Goal: Transaction & Acquisition: Purchase product/service

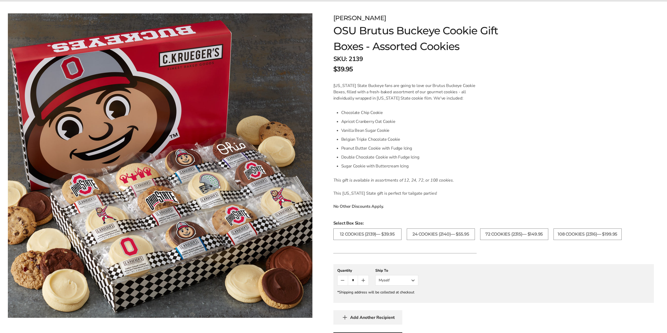
scroll to position [79, 0]
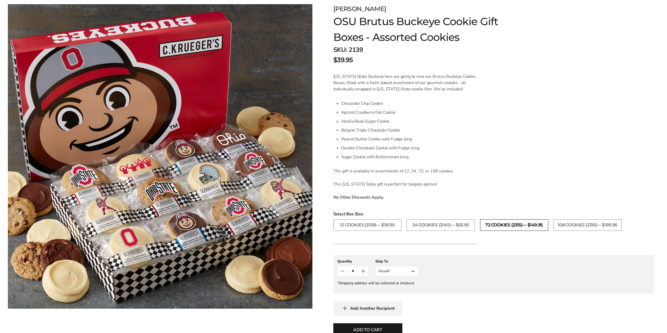
click at [516, 226] on label "72 Cookies (2315)— $149.95" at bounding box center [514, 225] width 68 height 12
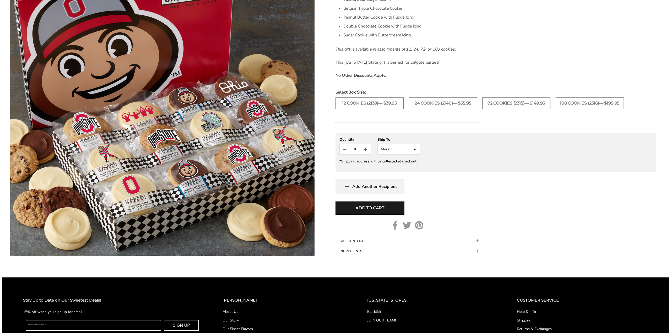
scroll to position [210, 0]
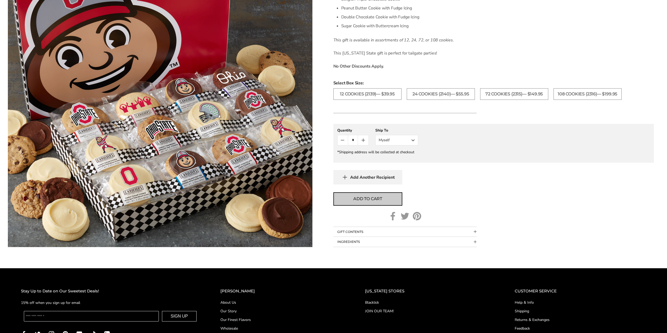
click at [366, 201] on span "Add to cart" at bounding box center [367, 199] width 29 height 6
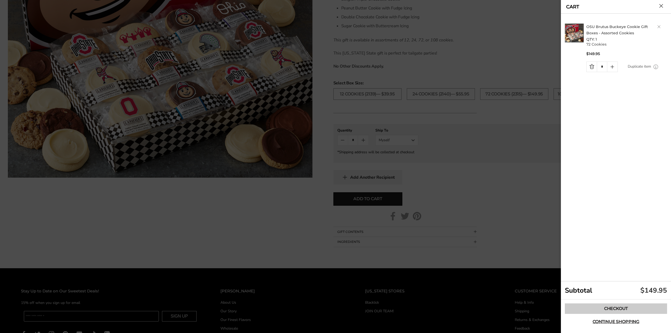
click at [611, 310] on link "Checkout" at bounding box center [616, 309] width 102 height 10
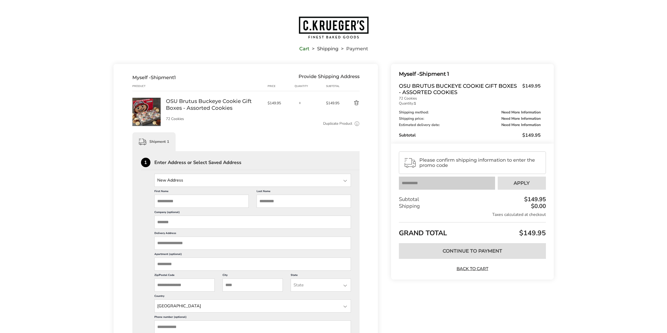
click at [606, 186] on div "Contact Information: Fill in the E-mail field Confirm Myself - Shipment 1 Provi…" at bounding box center [333, 303] width 667 height 478
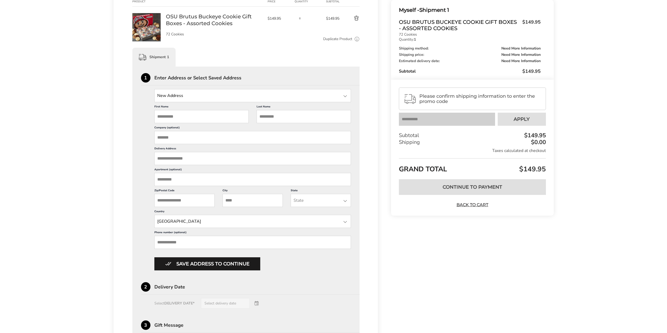
scroll to position [20, 0]
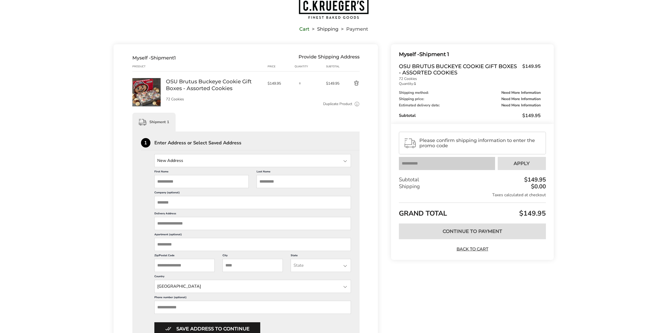
click at [173, 160] on input "State" at bounding box center [252, 160] width 197 height 13
drag, startPoint x: 92, startPoint y: 175, endPoint x: 130, endPoint y: 179, distance: 39.0
click at [93, 175] on div "Contact Information: Fill in the E-mail field Confirm Myself - Shipment 1 Provi…" at bounding box center [333, 283] width 667 height 478
click at [163, 181] on input "First Name" at bounding box center [201, 181] width 94 height 13
type input "*******"
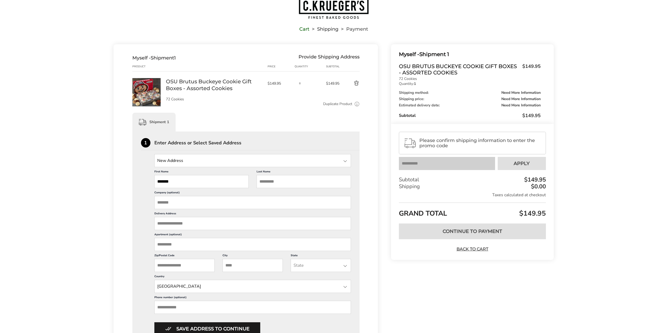
type input "*"
type input "******"
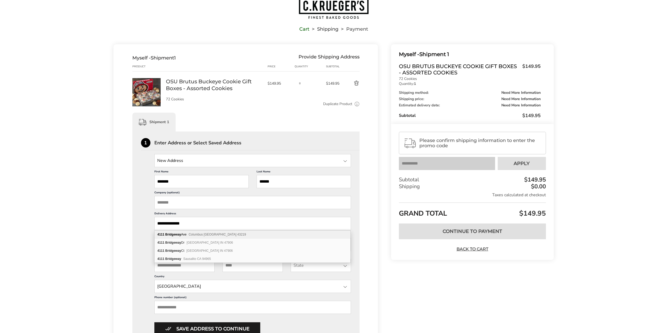
click at [184, 235] on div "[STREET_ADDRESS]" at bounding box center [253, 235] width 196 height 8
type input "**********"
type input "********"
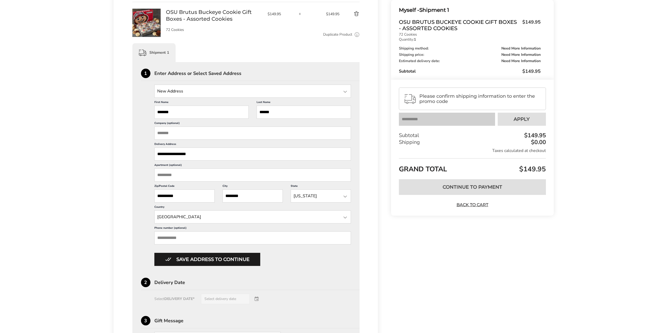
scroll to position [98, 0]
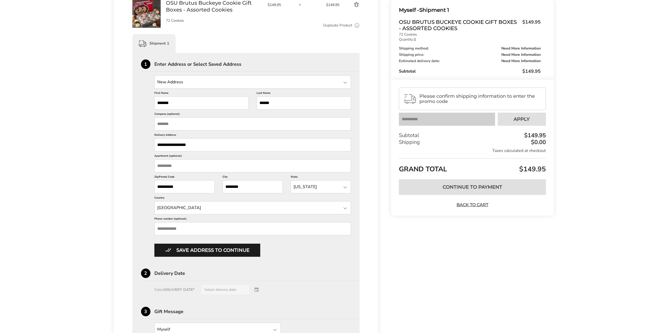
click at [168, 231] on input "Phone number (optional)" at bounding box center [252, 228] width 197 height 13
type input "**********"
click at [84, 245] on div "**********" at bounding box center [333, 205] width 667 height 478
click at [261, 289] on div "Select DELIVERY DATE* Select delivery date" at bounding box center [246, 290] width 210 height 10
click at [259, 290] on div "Select DELIVERY DATE* Select delivery date" at bounding box center [246, 290] width 210 height 10
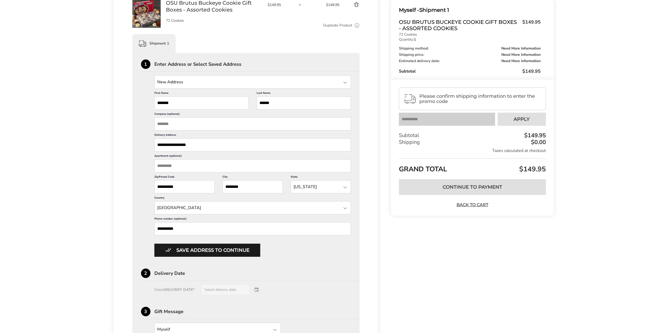
click at [221, 289] on div "Select DELIVERY DATE* Select delivery date" at bounding box center [246, 290] width 210 height 10
click at [198, 252] on button "Save address to continue" at bounding box center [207, 250] width 106 height 13
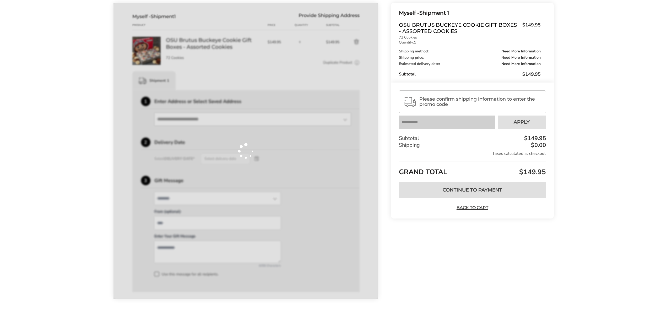
scroll to position [61, 0]
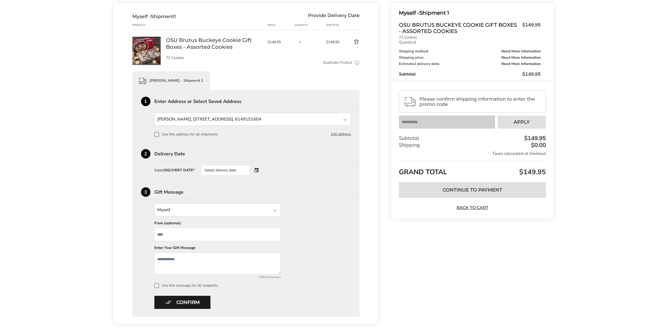
click at [257, 168] on div "Select delivery date" at bounding box center [232, 170] width 63 height 10
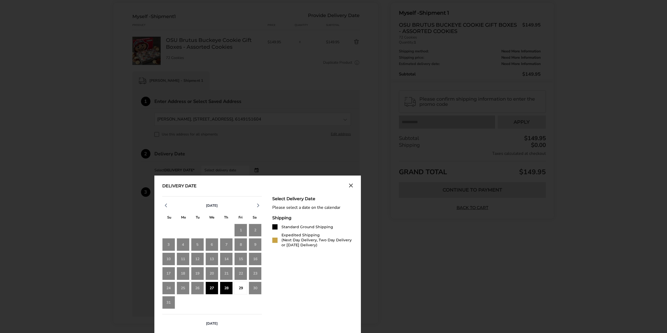
click at [226, 290] on div "28" at bounding box center [226, 288] width 13 height 13
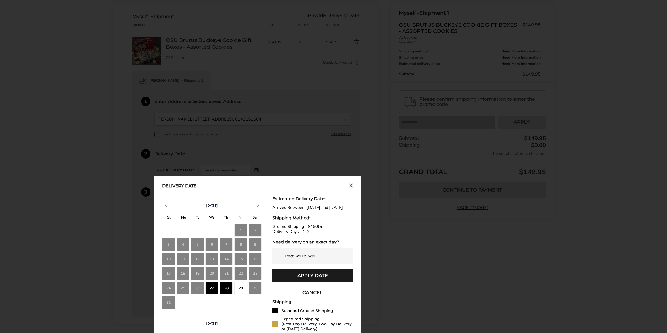
click at [213, 289] on div "27" at bounding box center [212, 288] width 13 height 13
click at [281, 258] on icon at bounding box center [280, 256] width 4 height 4
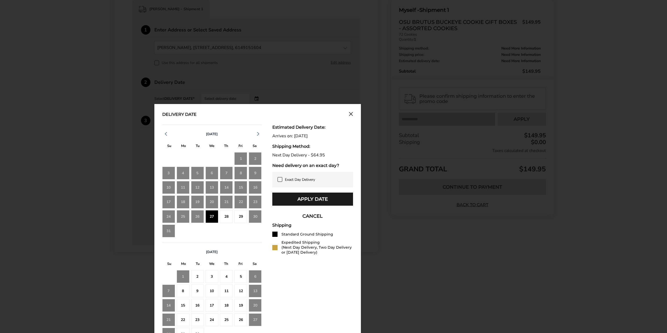
scroll to position [140, 0]
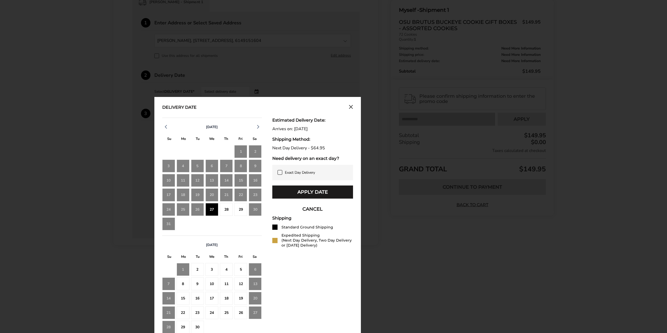
click at [227, 210] on div "28" at bounding box center [226, 209] width 13 height 13
click at [313, 192] on button "Apply Date" at bounding box center [312, 192] width 81 height 13
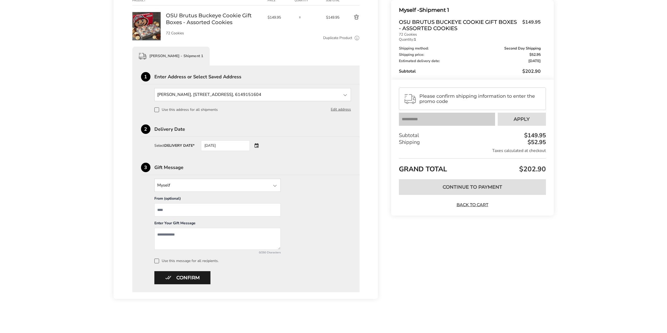
scroll to position [0, 0]
